Goal: Transaction & Acquisition: Purchase product/service

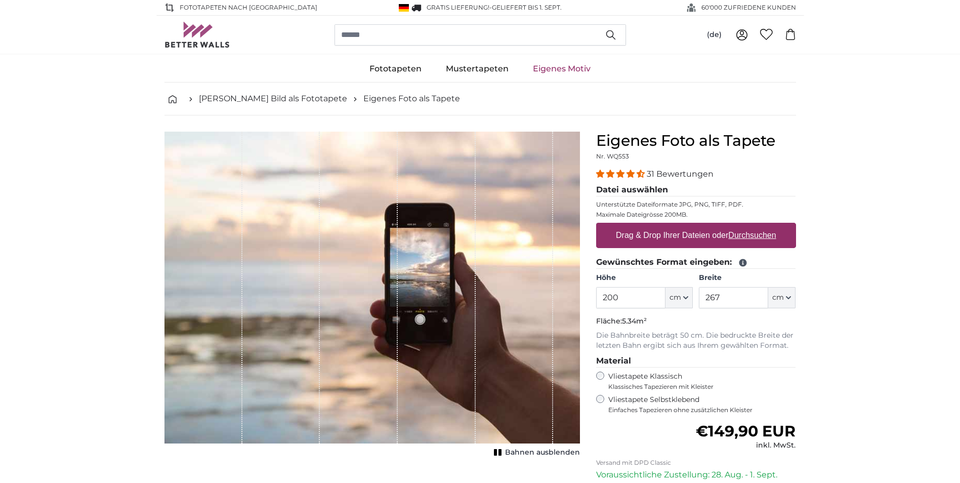
click at [685, 236] on label "Drag & Drop Ihrer Dateien oder Durchsuchen" at bounding box center [696, 235] width 169 height 20
click at [685, 226] on input "Drag & Drop Ihrer Dateien oder Durchsuchen" at bounding box center [696, 224] width 200 height 3
type input "**********"
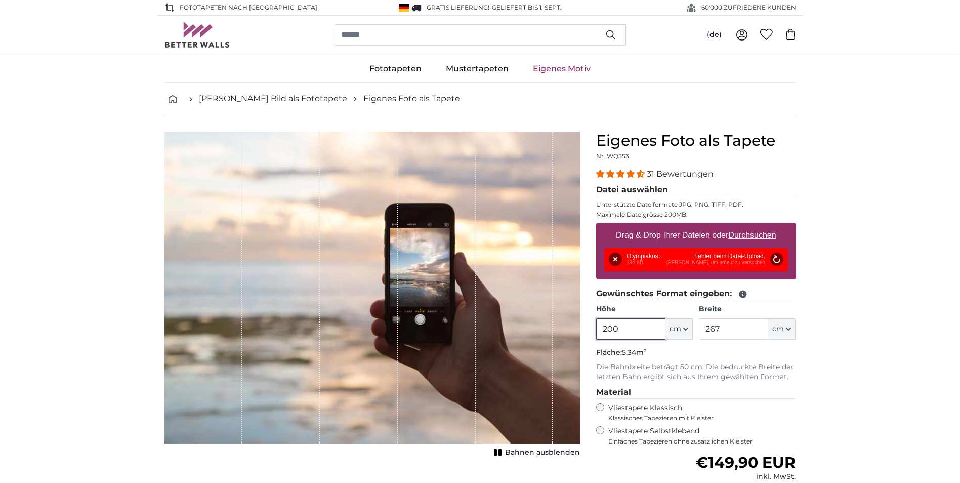
drag, startPoint x: 634, startPoint y: 330, endPoint x: 518, endPoint y: 330, distance: 115.4
click at [518, 330] on product-detail "Abbrechen Bild zuschneiden Bahnen ausblenden Eigenes Foto als Tapete Nr. WQ553 …" at bounding box center [480, 367] width 648 height 504
type input "245"
drag, startPoint x: 740, startPoint y: 329, endPoint x: 594, endPoint y: 325, distance: 146.8
click at [594, 325] on div "Eigenes Foto als Tapete Nr. WQ553 31 Bewertungen Datei auswählen Unterstützte D…" at bounding box center [696, 375] width 216 height 487
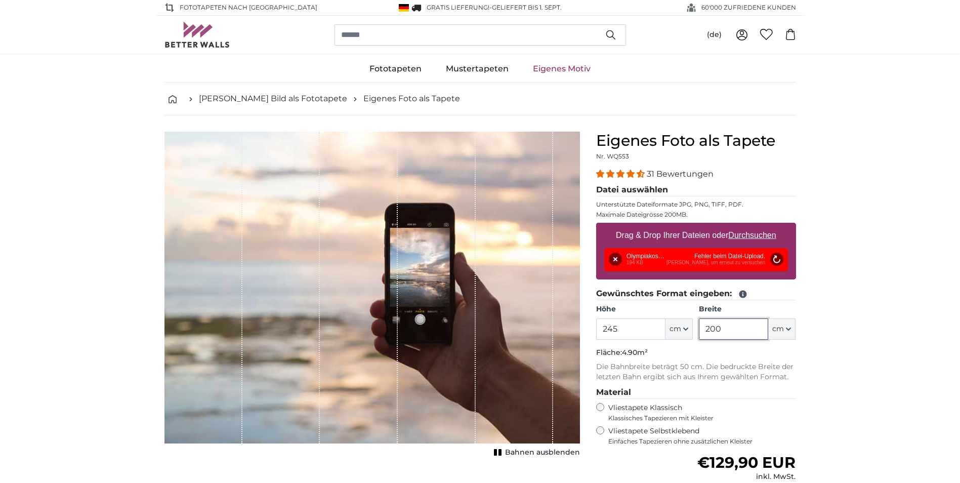
type input "200"
click at [677, 257] on div "Entfernen Nochmal versuchen Entfernen Hochladen Abbrechen Nochmal versuchen Ent…" at bounding box center [696, 259] width 184 height 23
click at [774, 262] on button "Nochmal versuchen" at bounding box center [776, 259] width 13 height 13
click at [728, 329] on input "200" at bounding box center [733, 328] width 69 height 21
click at [613, 258] on button "Entfernen" at bounding box center [615, 259] width 13 height 13
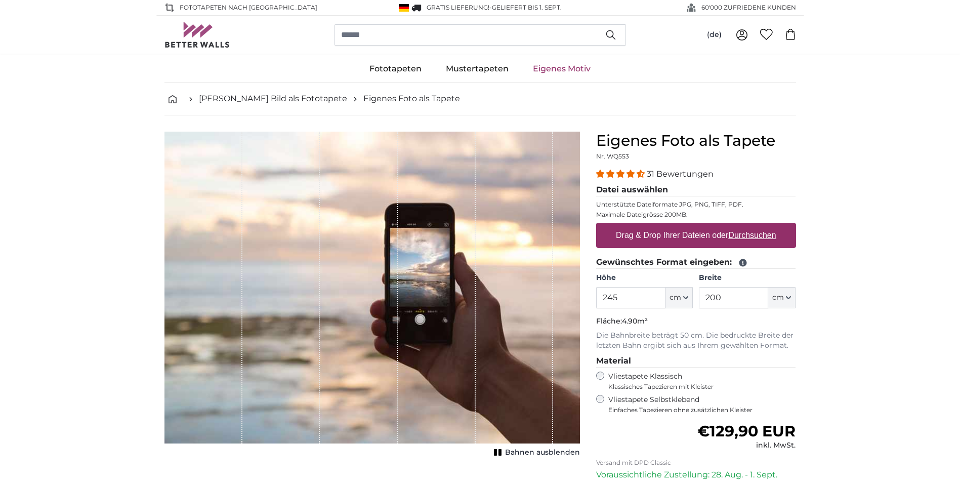
click at [744, 235] on u "Durchsuchen" at bounding box center [752, 235] width 48 height 9
click at [744, 226] on input "Drag & Drop Ihrer Dateien oder Durchsuchen" at bounding box center [696, 224] width 200 height 3
type input "**********"
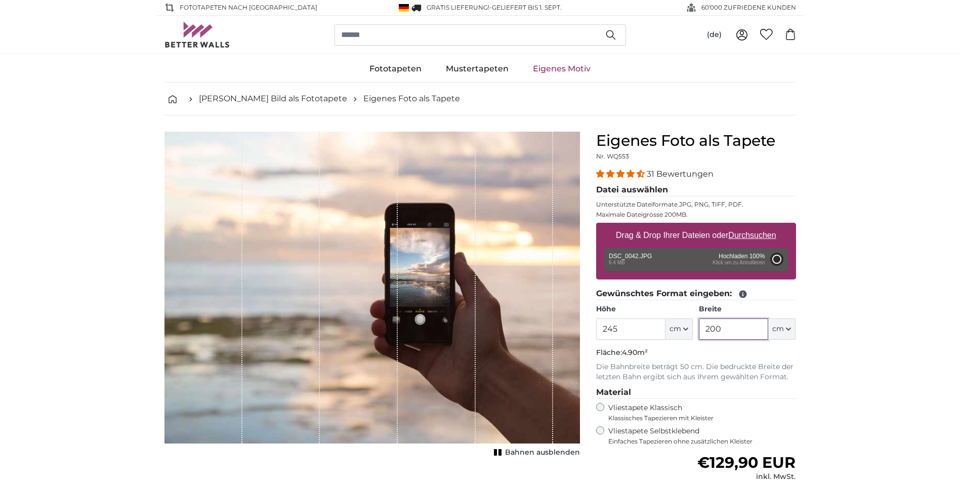
click at [736, 328] on input "200" at bounding box center [733, 328] width 69 height 21
type input "205"
click at [636, 259] on div "Entfernen Nochmal versuchen Entfernen Hochladen Abbrechen Nochmal versuchen Ent…" at bounding box center [696, 259] width 184 height 23
